Goal: Information Seeking & Learning: Learn about a topic

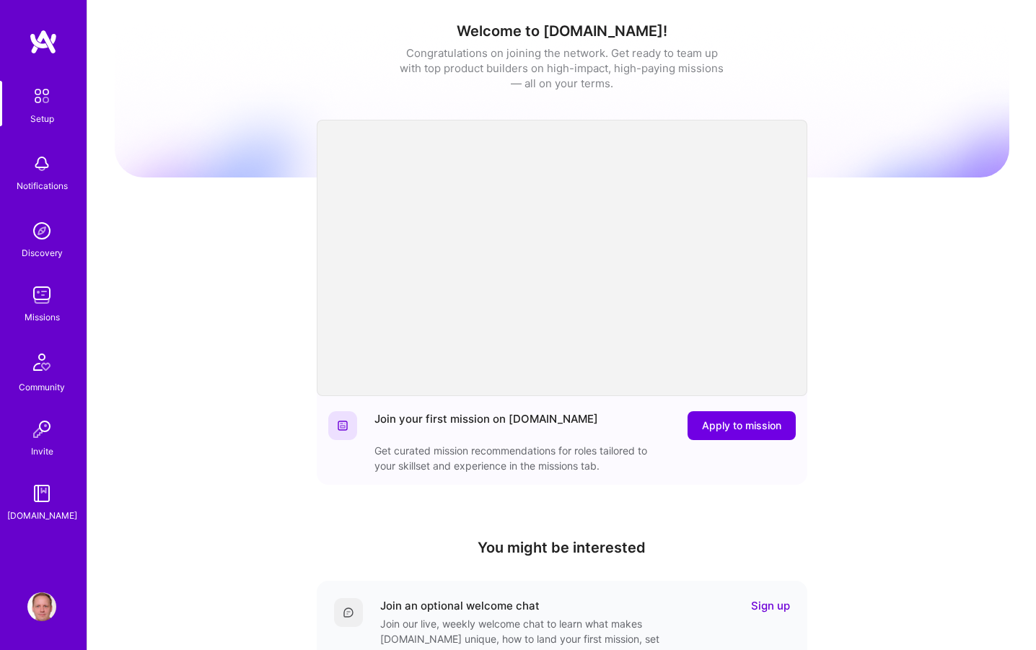
click at [29, 308] on img at bounding box center [41, 295] width 29 height 29
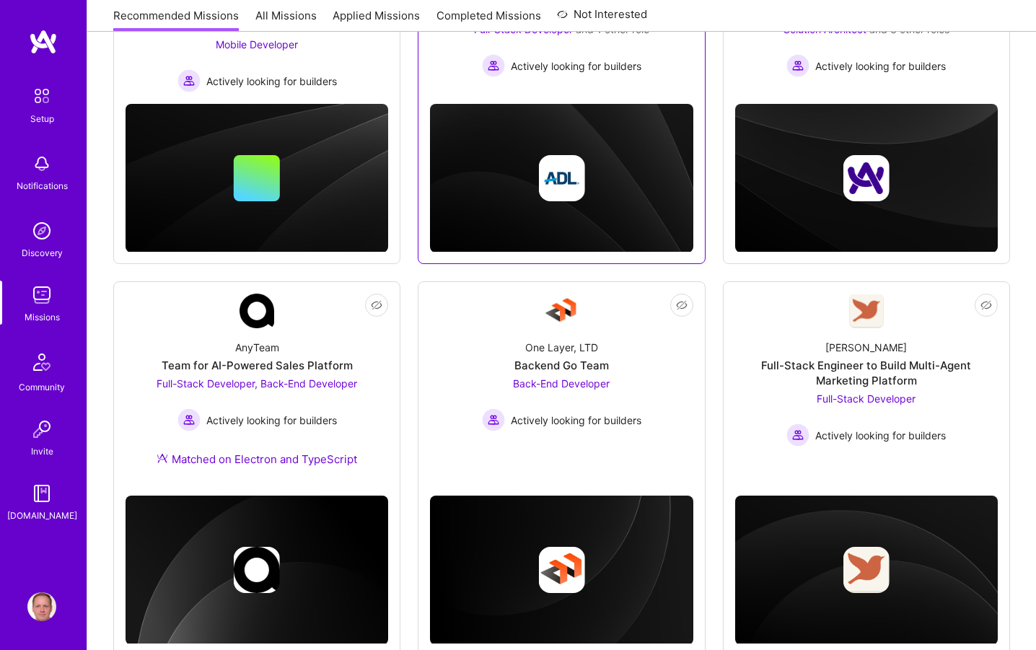
scroll to position [341, 0]
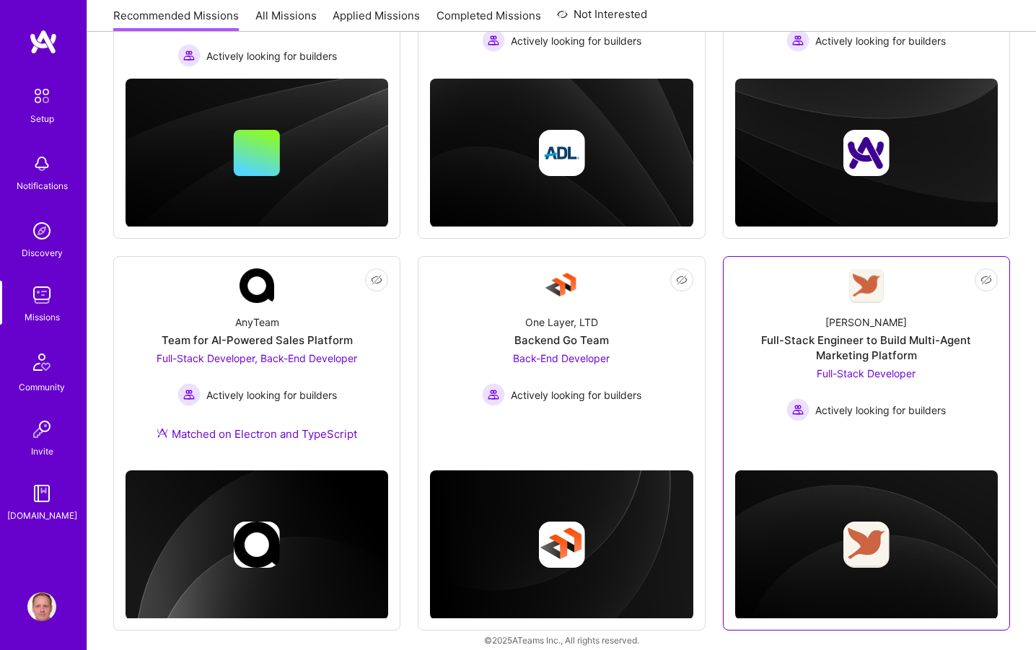
click at [857, 315] on div "[PERSON_NAME]" at bounding box center [867, 322] width 82 height 15
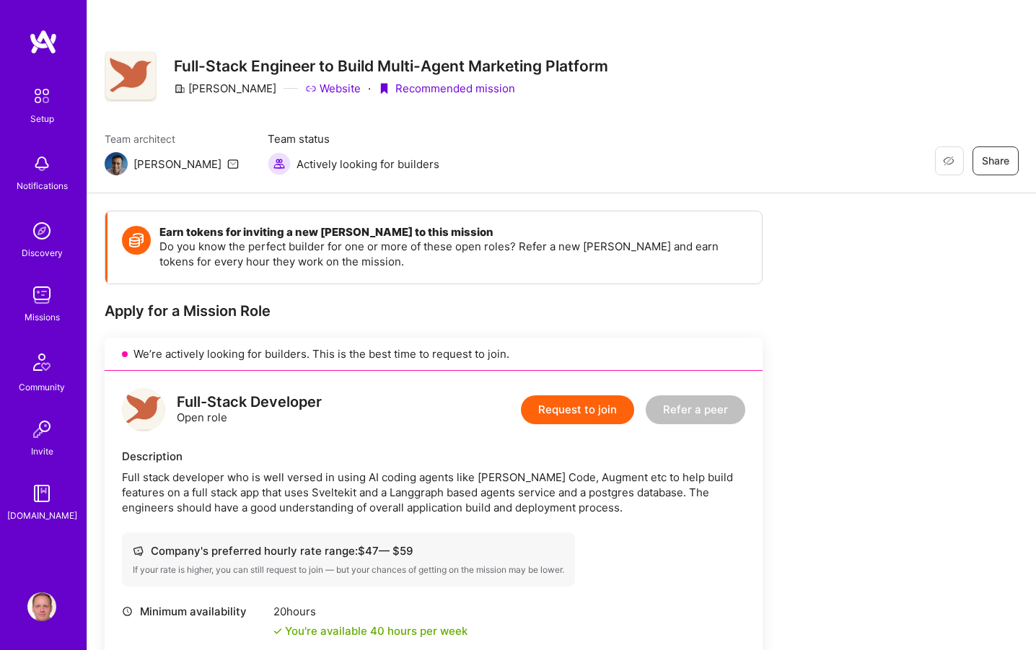
click at [402, 344] on div "We’re actively looking for builders. This is the best time to request to join." at bounding box center [434, 354] width 658 height 33
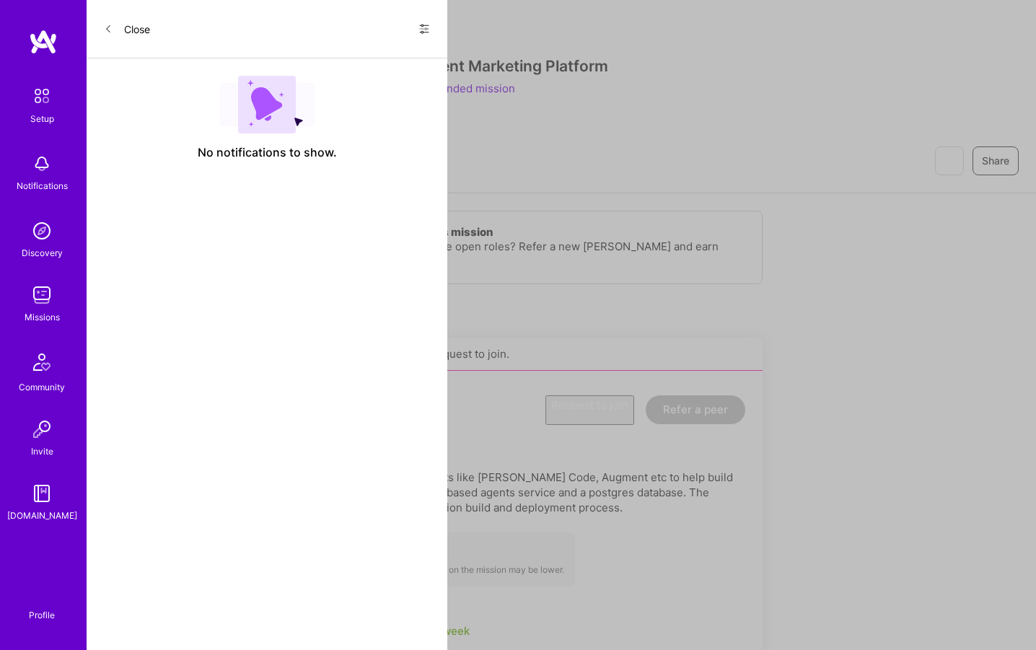
scroll to position [341, 0]
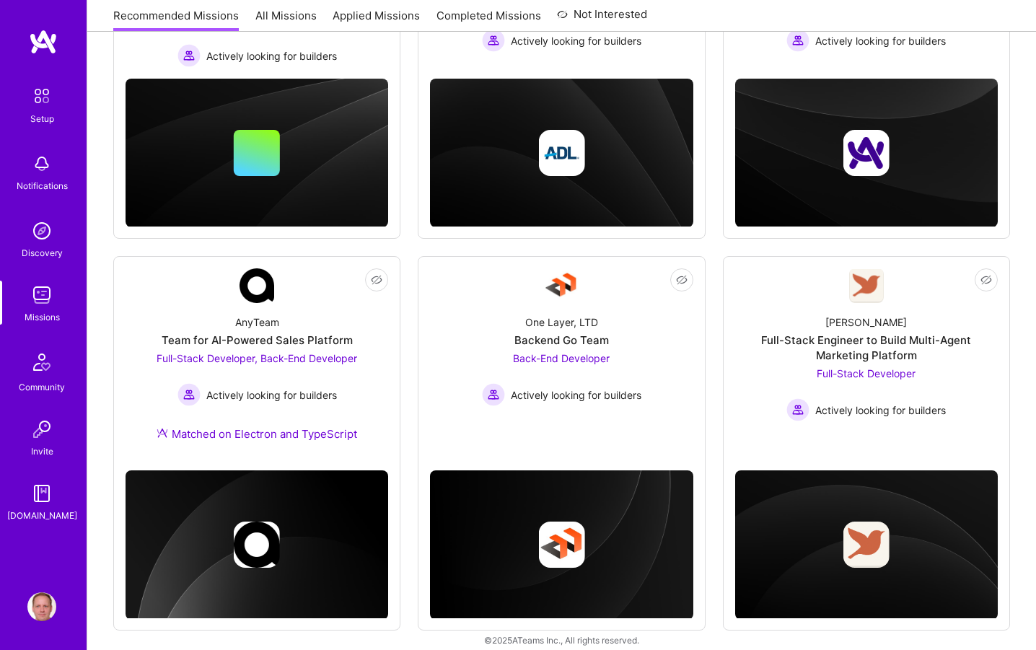
click at [409, 301] on div "Not Interested Opt Health Build the future of preventative and longevity care M…" at bounding box center [561, 266] width 897 height 729
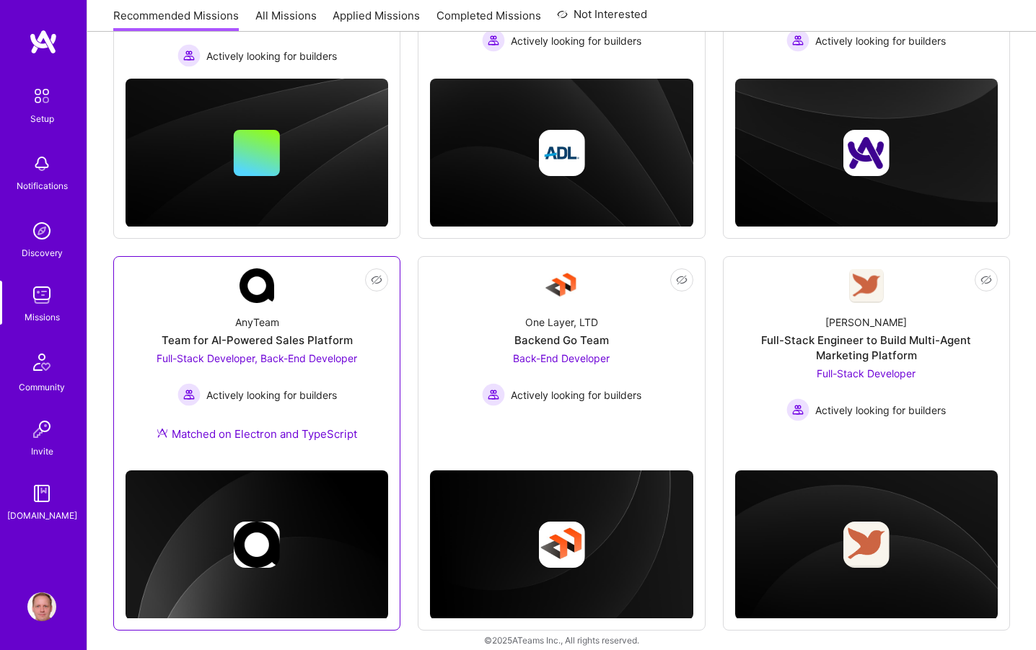
click at [354, 303] on div "AnyTeam Team for AI-Powered Sales Platform Full-Stack Developer, Back-End Devel…" at bounding box center [257, 381] width 263 height 156
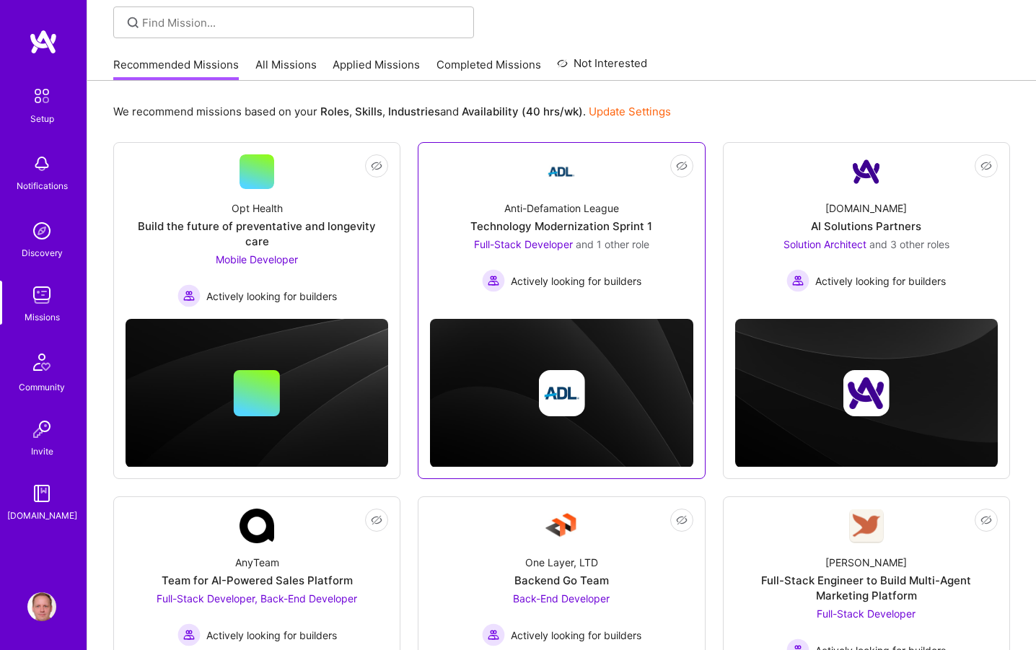
scroll to position [6, 0]
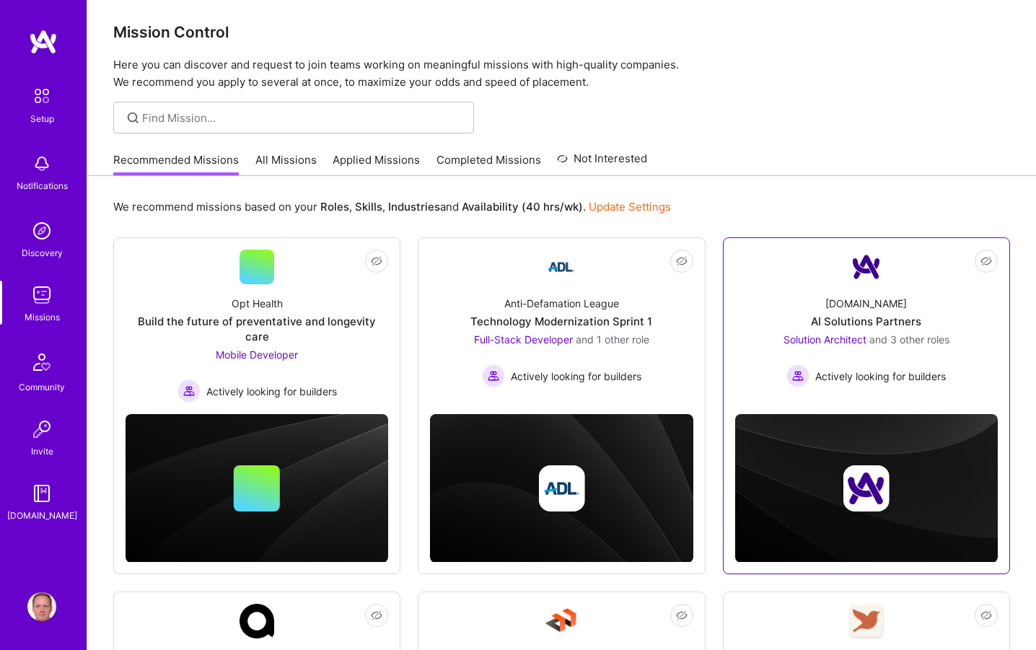
click at [836, 306] on div "[DOMAIN_NAME] AI Solutions Partners Solution Architect and 3 other roles Active…" at bounding box center [866, 335] width 263 height 103
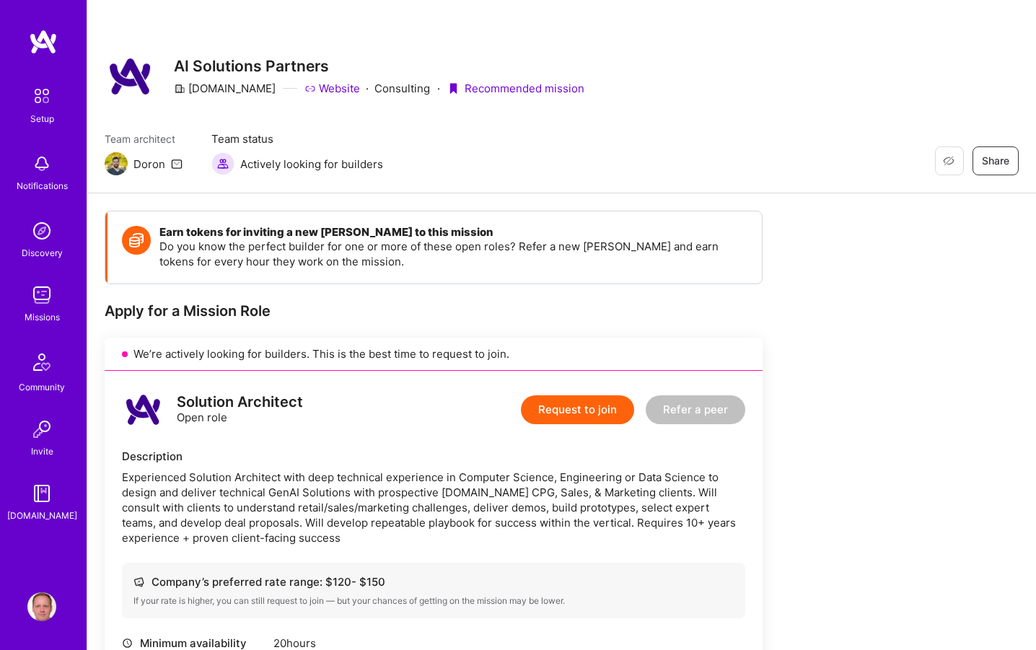
click at [43, 285] on img at bounding box center [41, 295] width 29 height 29
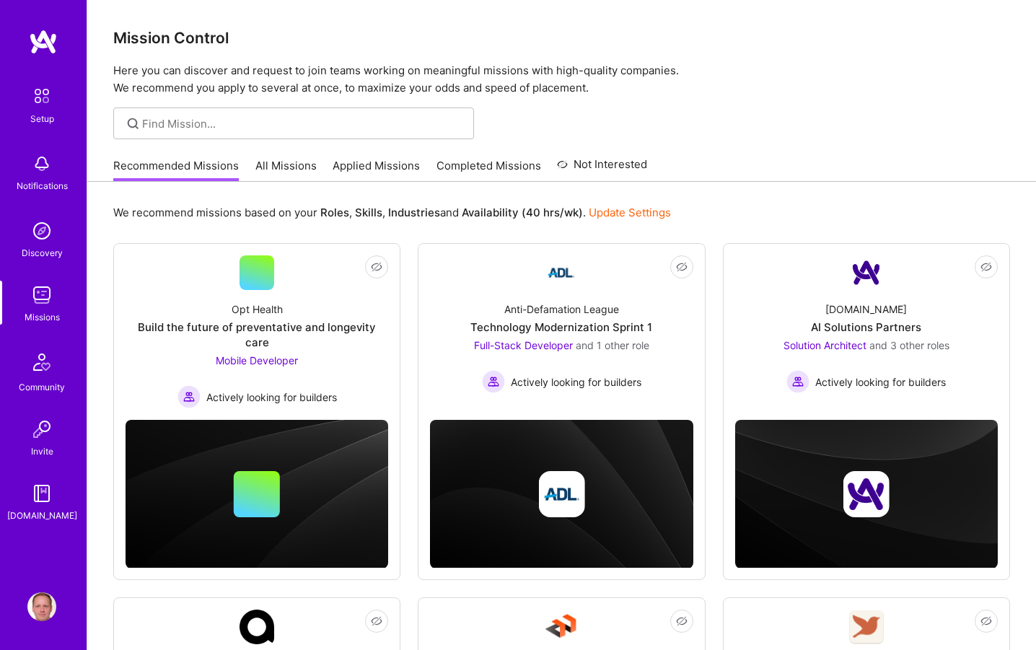
click at [45, 230] on img at bounding box center [41, 231] width 29 height 29
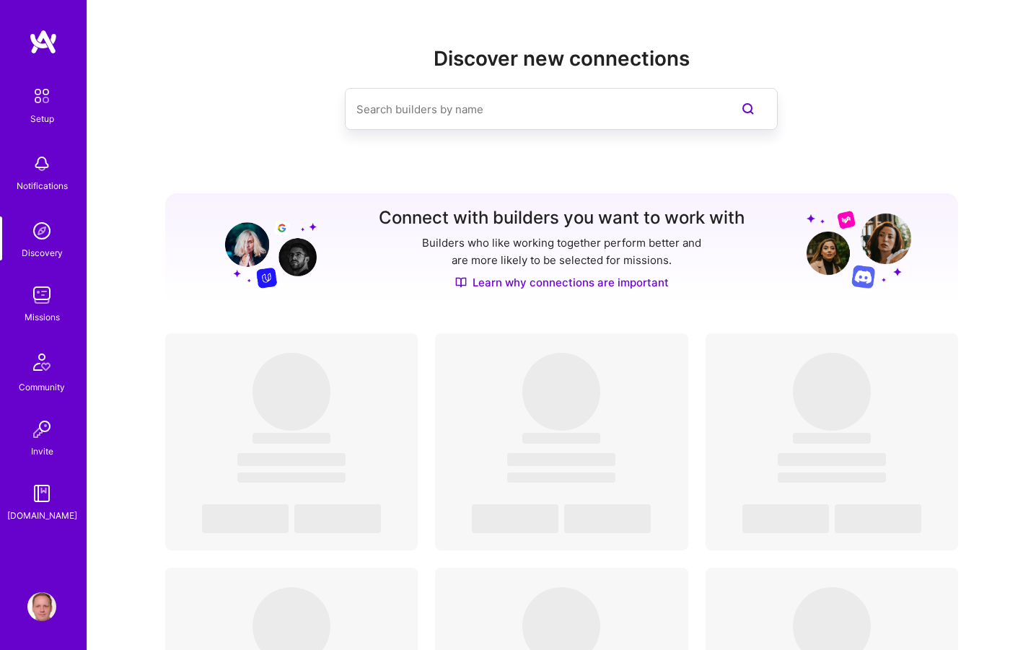
click at [28, 304] on img at bounding box center [41, 295] width 29 height 29
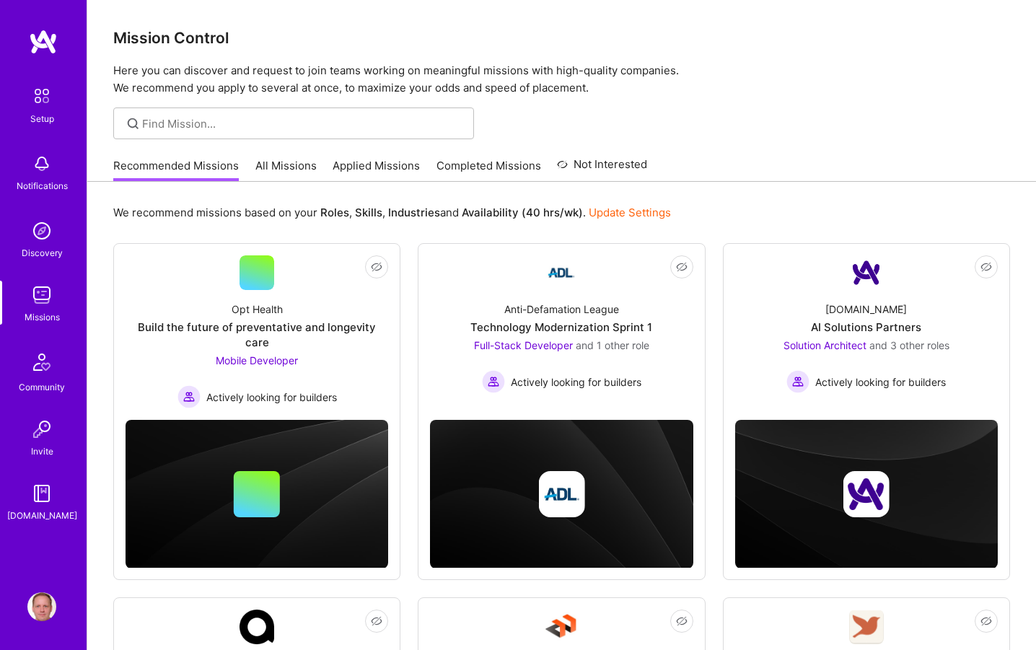
click at [300, 152] on div "Recommended Missions All Missions Applied Missions Completed Missions Not Inter…" at bounding box center [380, 165] width 534 height 31
click at [385, 161] on link "Applied Missions" at bounding box center [376, 170] width 87 height 24
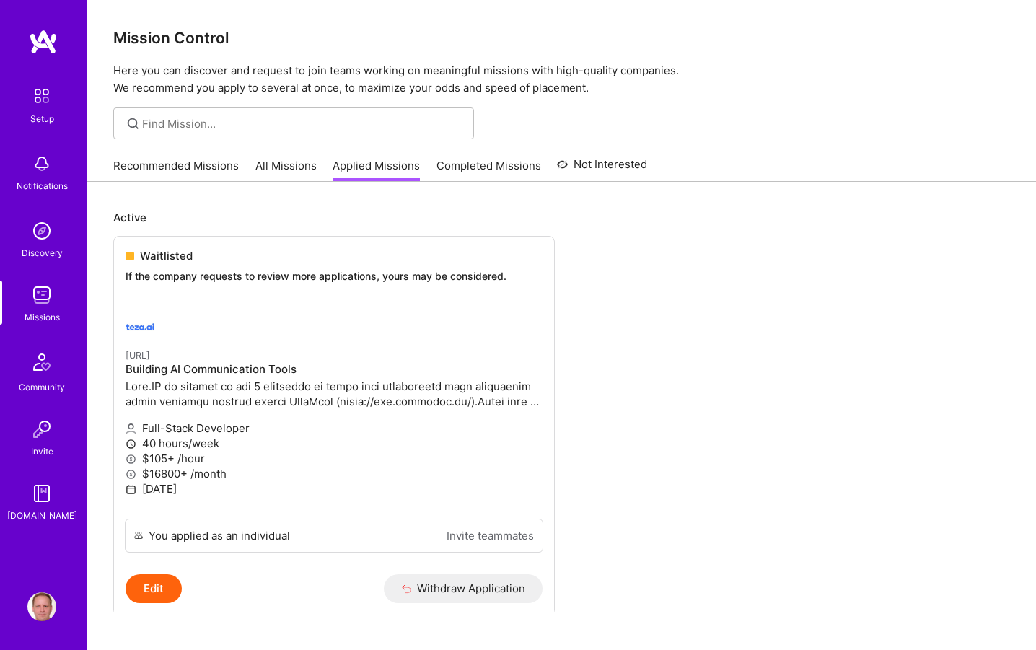
click at [183, 164] on link "Recommended Missions" at bounding box center [176, 170] width 126 height 24
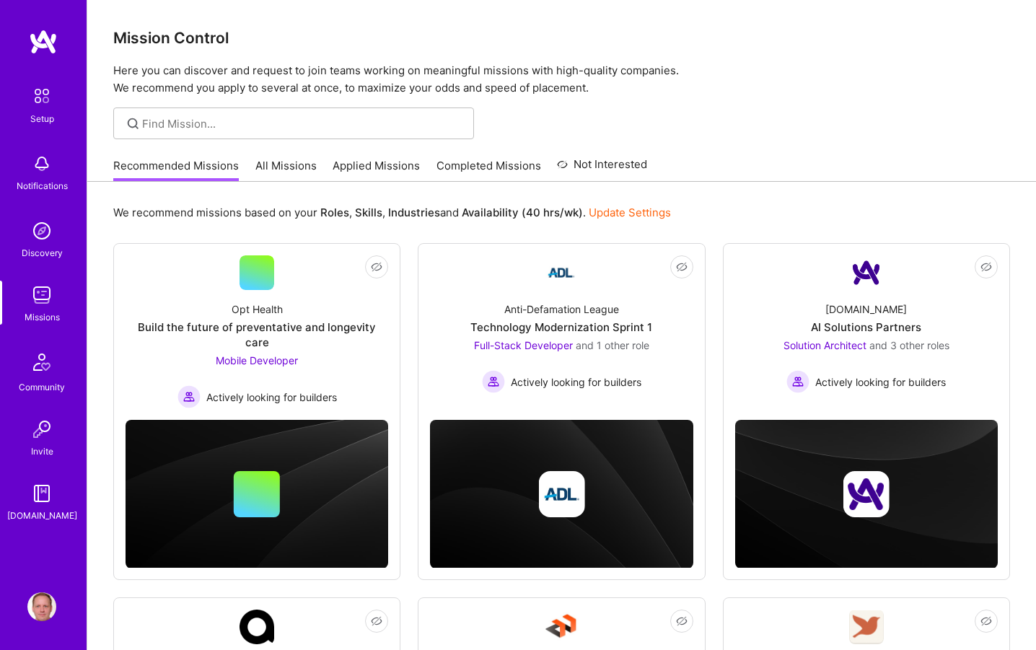
click at [41, 231] on img at bounding box center [41, 231] width 29 height 29
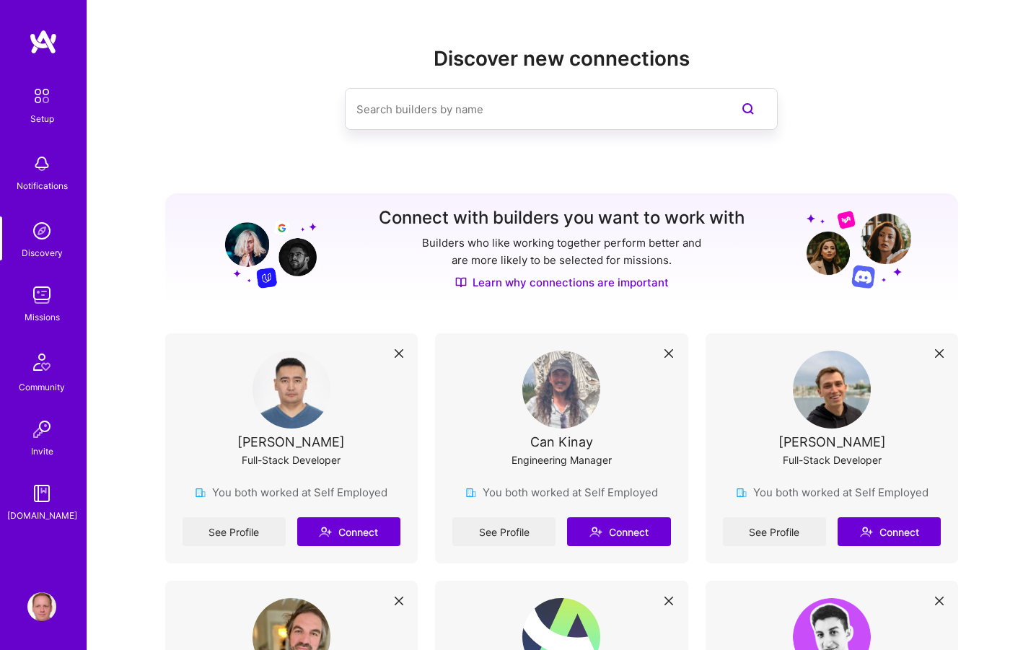
click at [37, 289] on img at bounding box center [41, 295] width 29 height 29
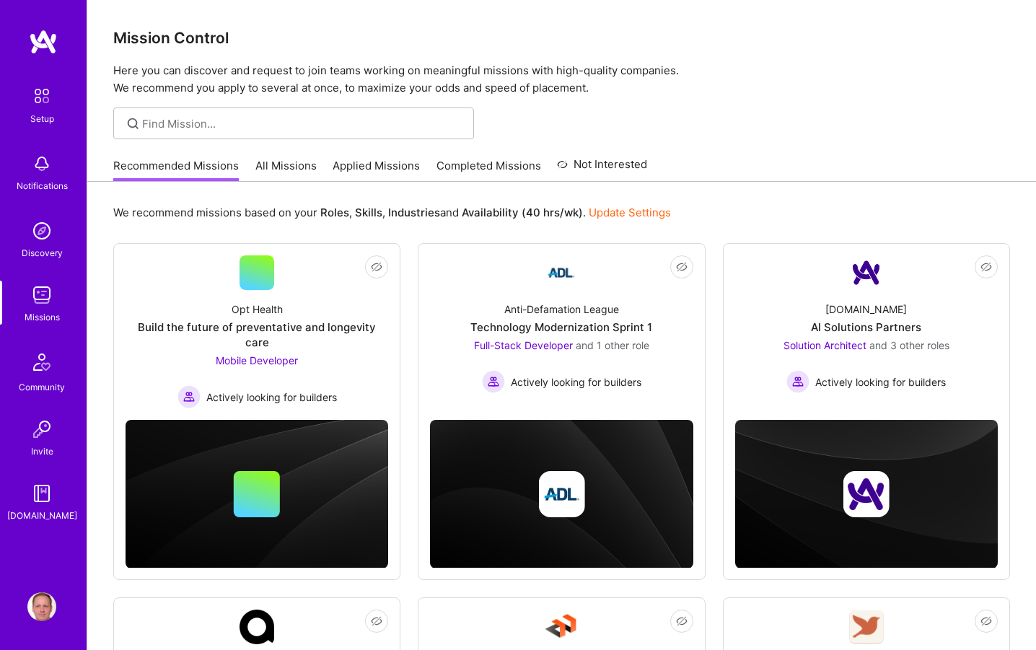
click at [293, 108] on div at bounding box center [293, 124] width 361 height 32
click at [276, 119] on input at bounding box center [302, 123] width 321 height 15
click at [271, 159] on link "All Missions" at bounding box center [285, 170] width 61 height 24
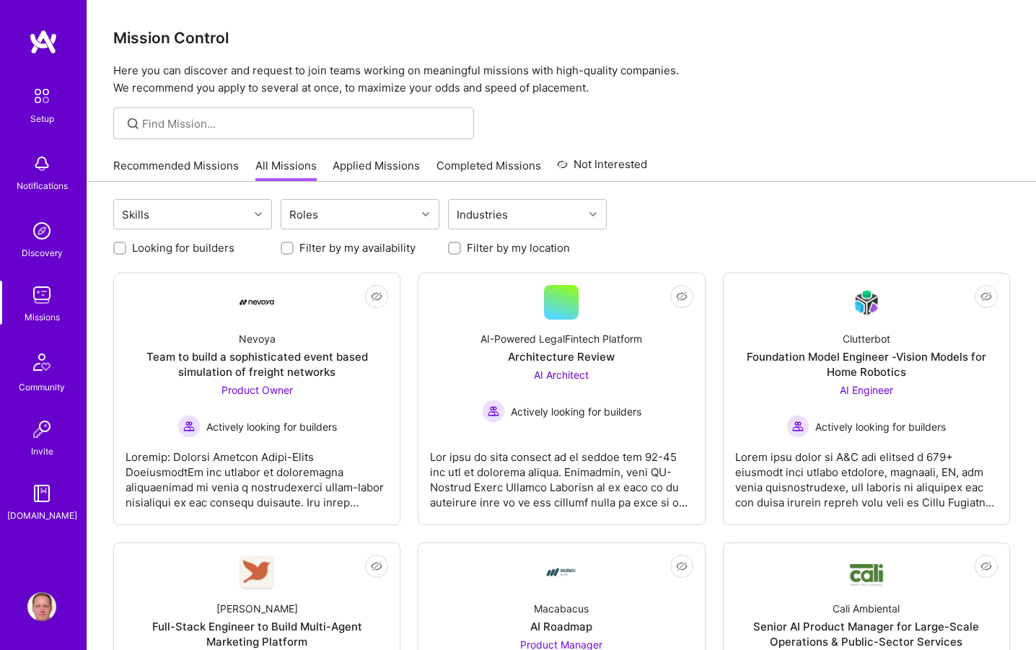
click at [199, 248] on label "Looking for builders" at bounding box center [183, 247] width 102 height 15
click at [126, 248] on input "Looking for builders" at bounding box center [121, 249] width 10 height 10
checkbox input "true"
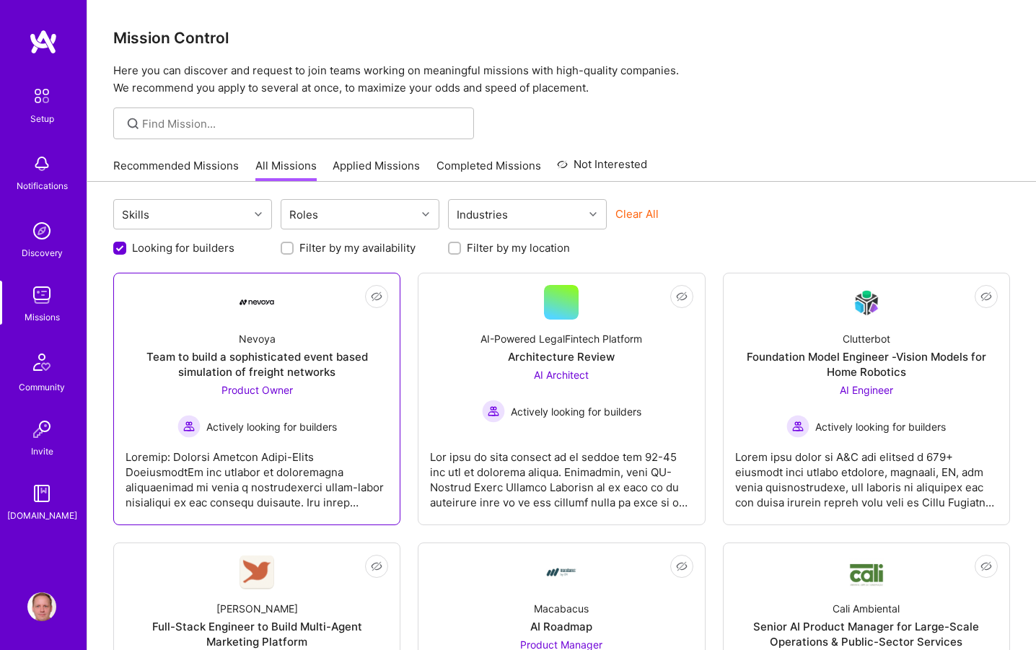
click at [278, 338] on div "Nevoya Team to build a sophisticated event based simulation of freight networks…" at bounding box center [257, 379] width 263 height 118
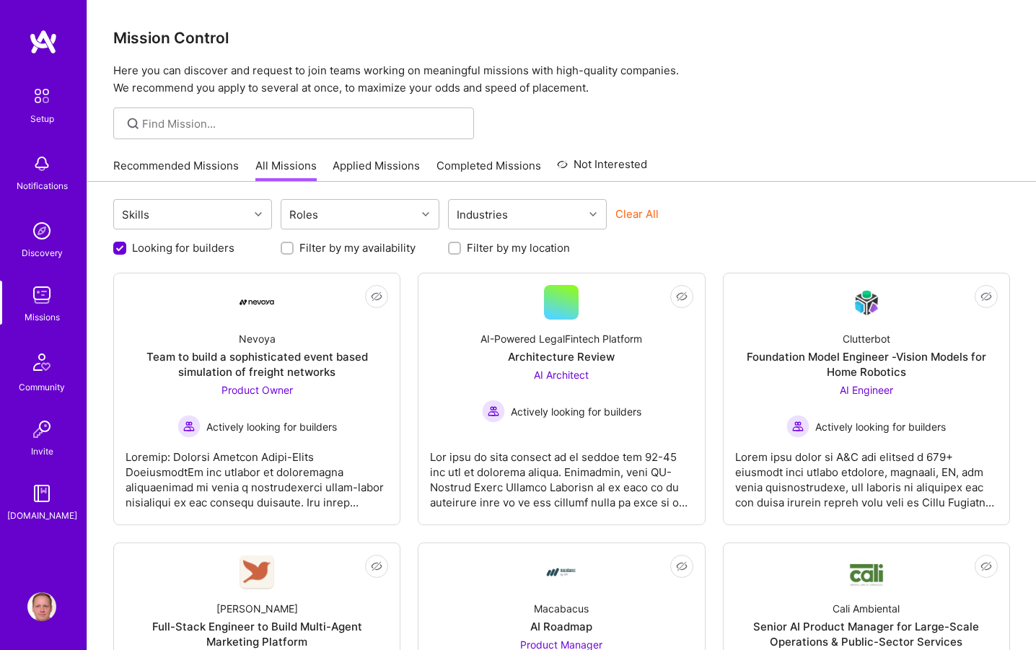
click at [728, 211] on div "Clear All" at bounding box center [695, 219] width 159 height 27
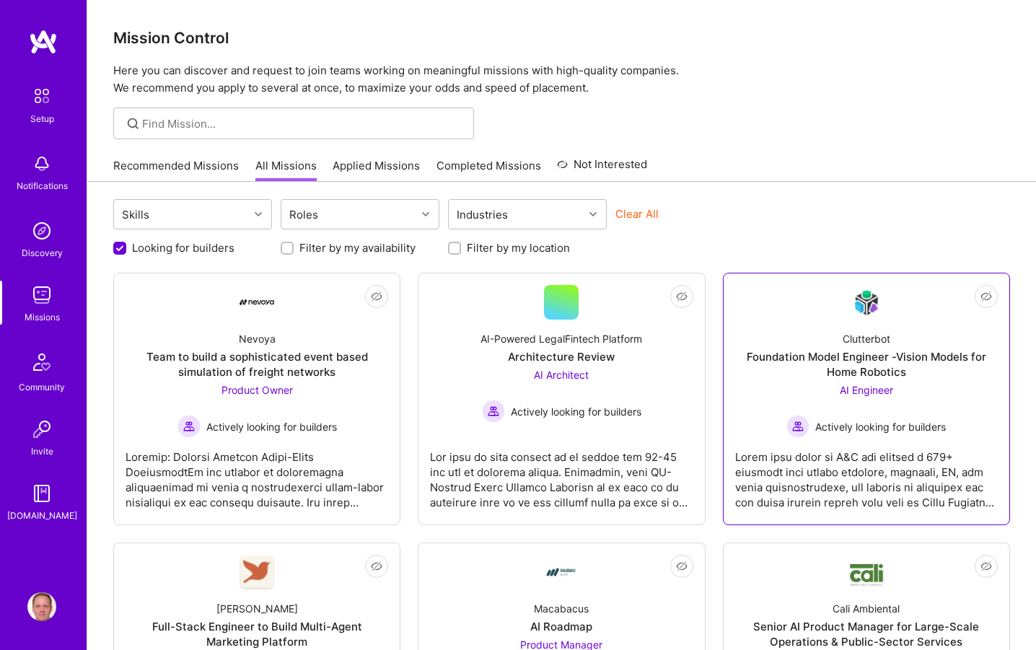
click at [888, 339] on div "Clutterbot" at bounding box center [867, 338] width 48 height 15
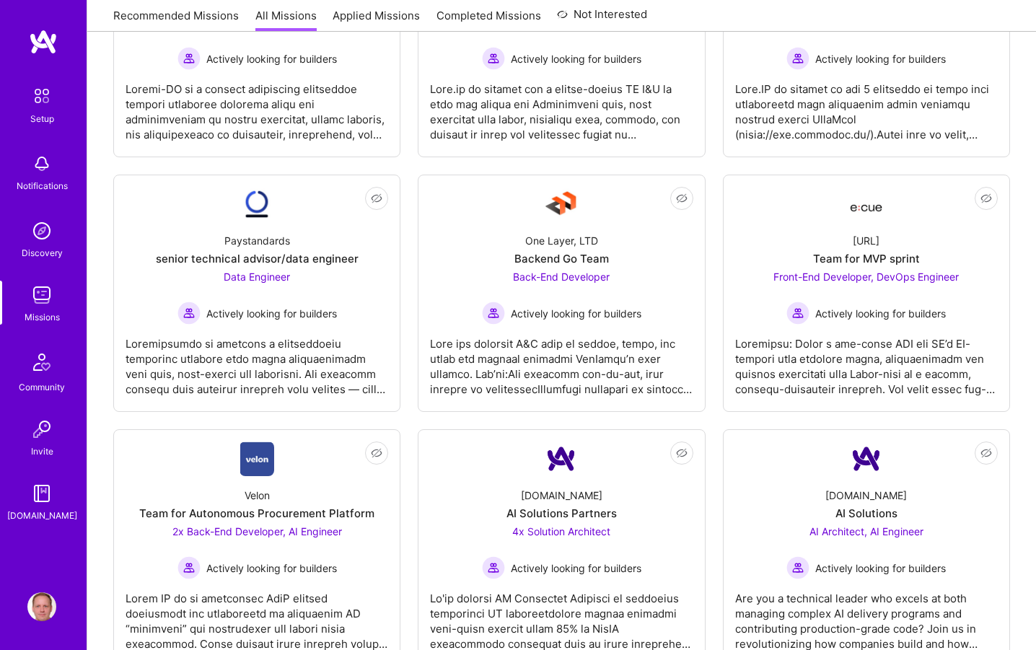
scroll to position [962, 0]
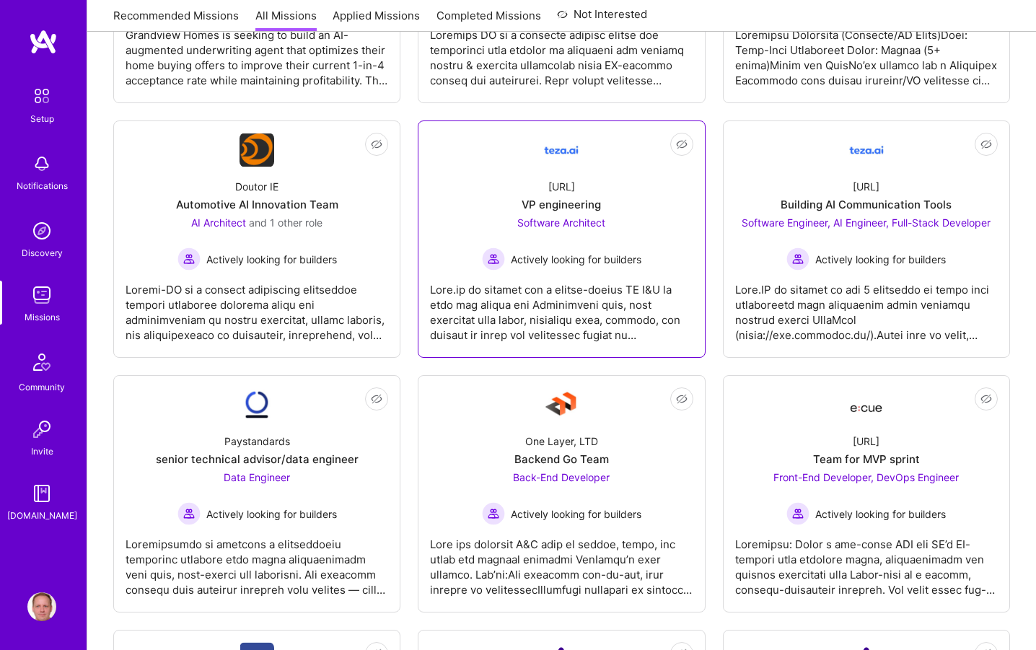
click at [535, 165] on link "Not Interested [URL] VP engineering Software Architect Actively looking for bui…" at bounding box center [561, 239] width 263 height 213
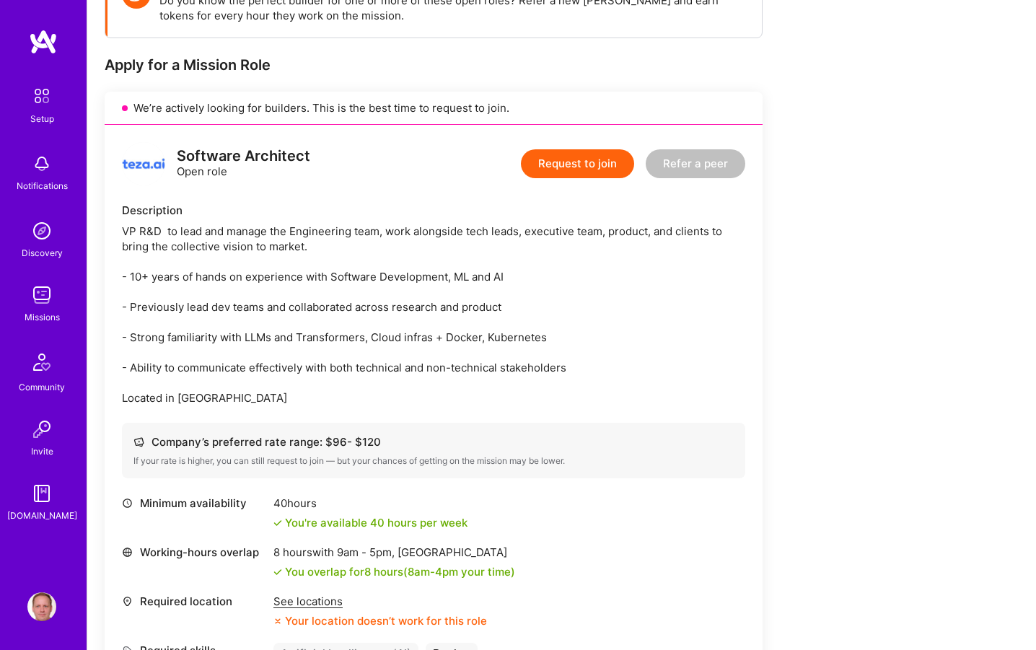
scroll to position [352, 0]
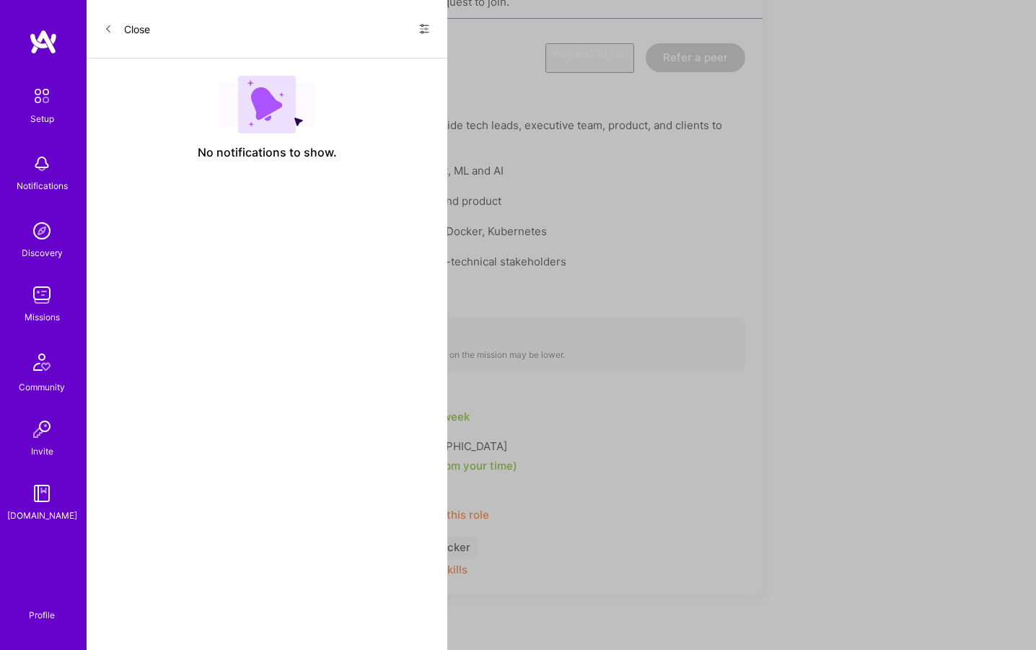
scroll to position [962, 0]
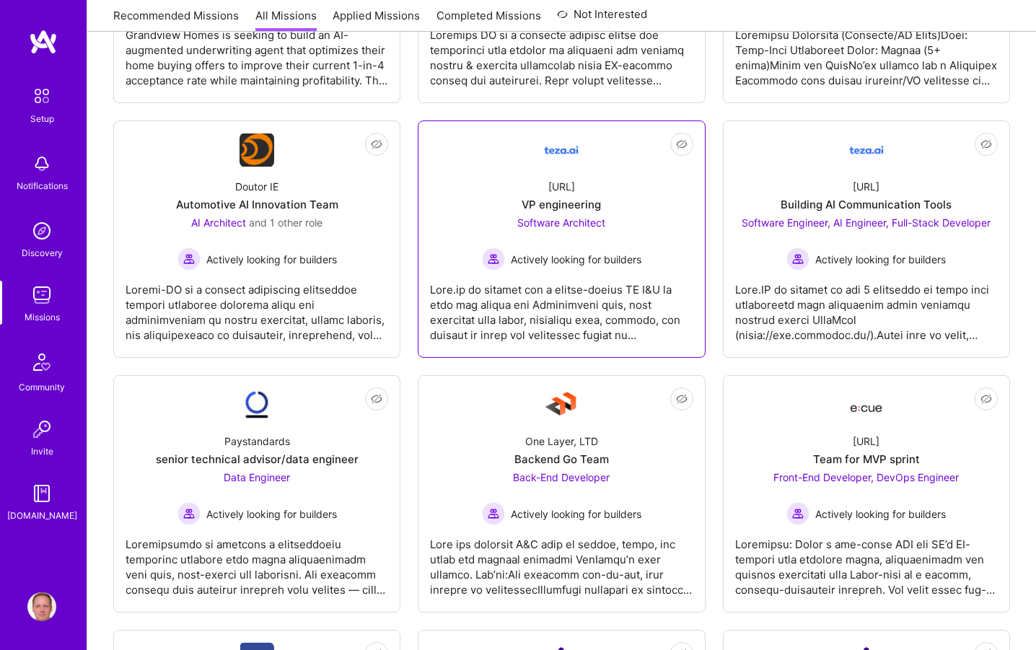
click at [637, 208] on div "[URL] VP engineering Software Architect Actively looking for builders" at bounding box center [561, 218] width 263 height 103
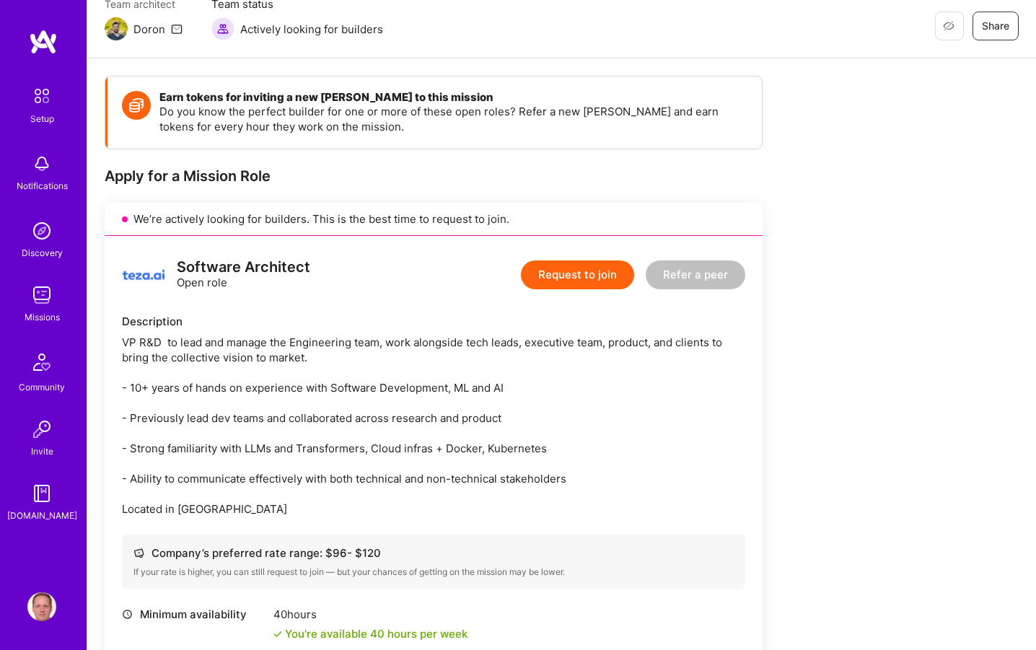
scroll to position [210, 0]
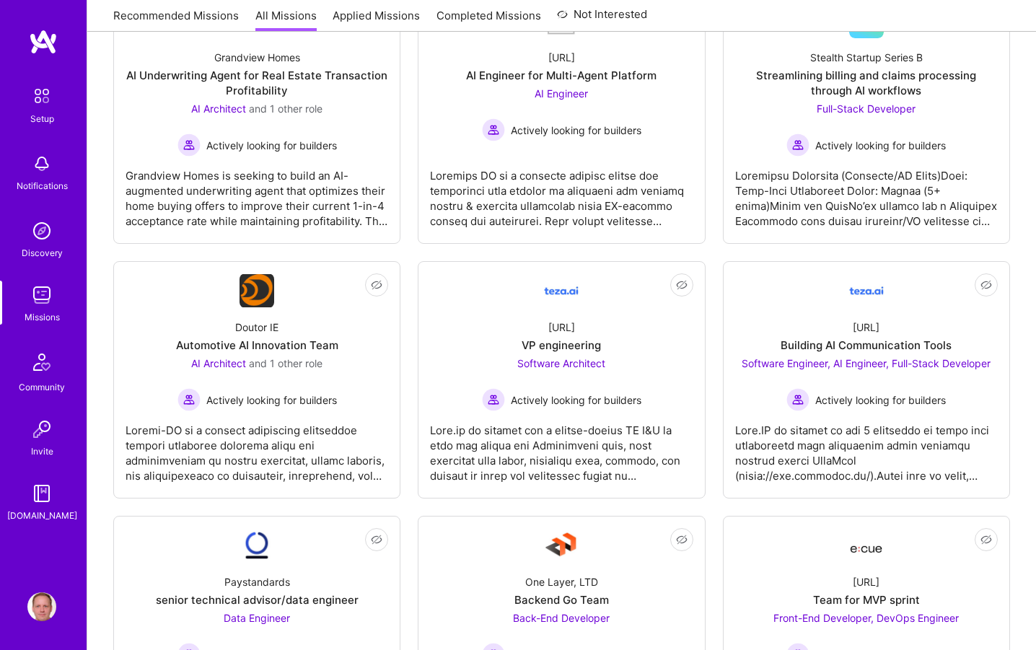
scroll to position [656, 0]
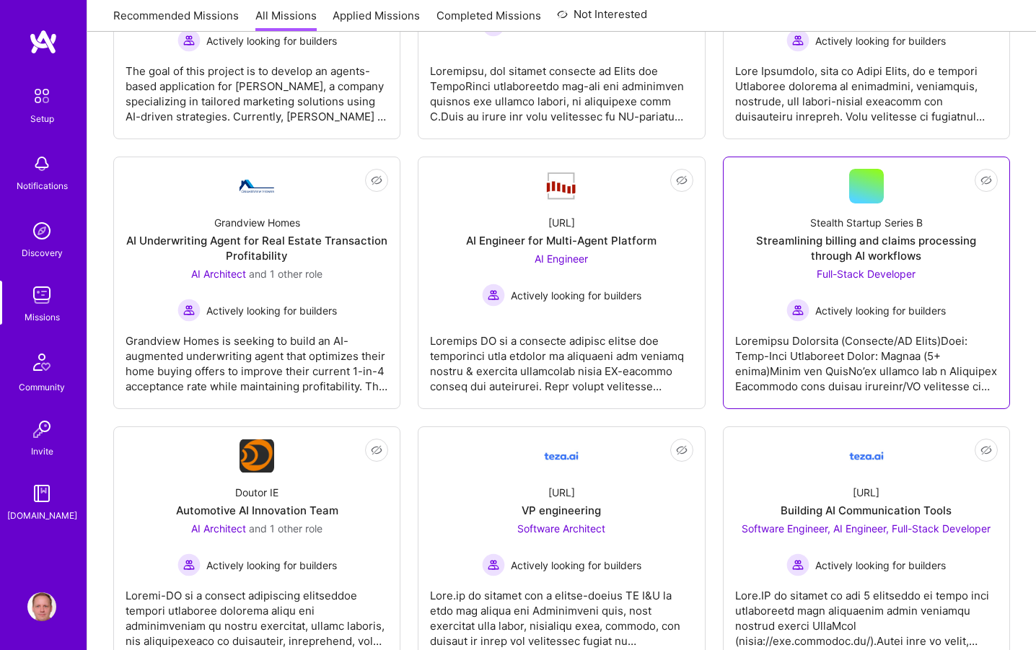
click at [781, 248] on div "Streamlining billing and claims processing through AI workflows" at bounding box center [866, 248] width 263 height 30
